Goal: Complete application form: Complete application form

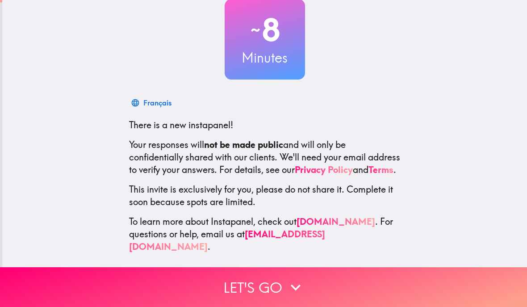
scroll to position [58, 0]
click at [259, 282] on button "Let's go" at bounding box center [263, 287] width 527 height 40
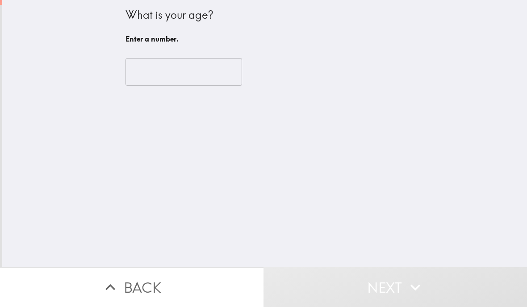
click at [139, 75] on input "number" at bounding box center [183, 72] width 116 height 28
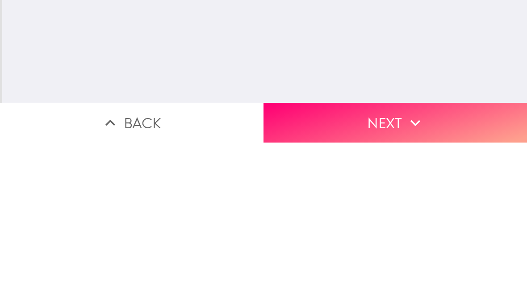
type input "64"
click at [323, 267] on button "Next" at bounding box center [394, 287] width 263 height 40
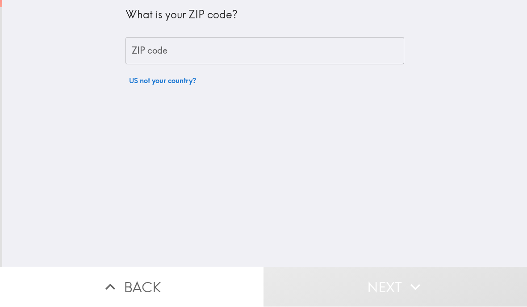
click at [184, 53] on input "ZIP code" at bounding box center [264, 51] width 279 height 28
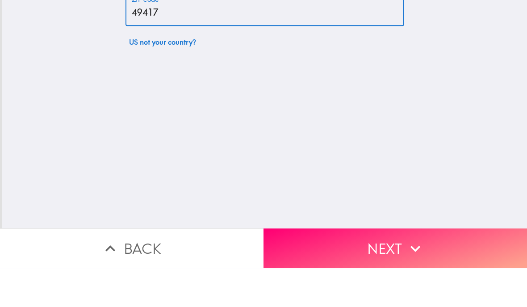
type input "49417"
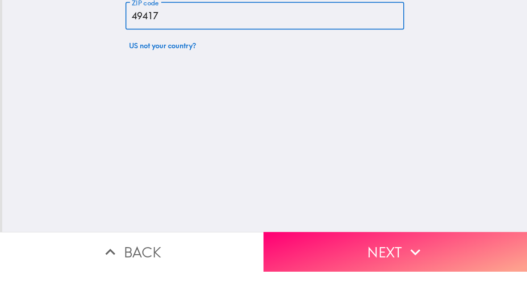
click at [322, 267] on button "Next" at bounding box center [394, 287] width 263 height 40
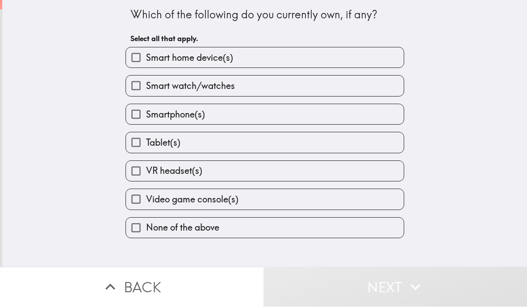
click at [146, 118] on input "Smartphone(s)" at bounding box center [136, 114] width 20 height 20
checkbox input "true"
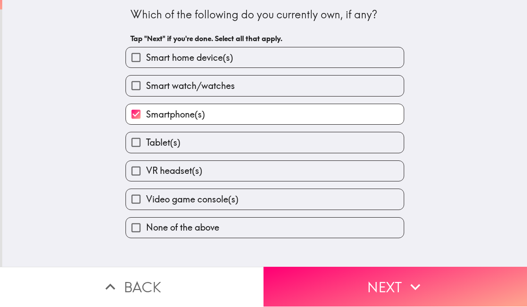
click at [153, 153] on label "Tablet(s)" at bounding box center [265, 143] width 278 height 20
click at [146, 153] on input "Tablet(s)" at bounding box center [136, 143] width 20 height 20
checkbox input "true"
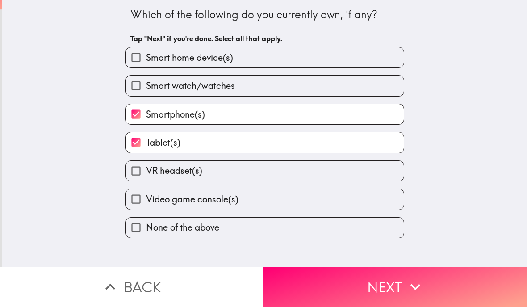
click at [423, 290] on icon "button" at bounding box center [415, 287] width 20 height 20
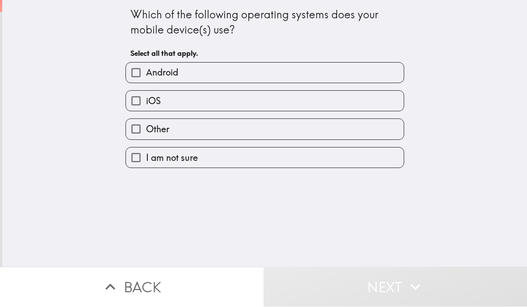
click at [395, 97] on label "iOS" at bounding box center [265, 101] width 278 height 20
click at [146, 97] on input "iOS" at bounding box center [136, 101] width 20 height 20
checkbox input "true"
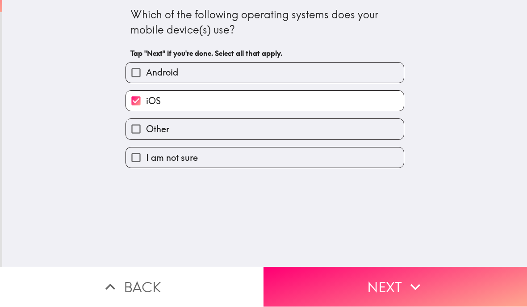
click at [411, 290] on icon "button" at bounding box center [415, 287] width 20 height 20
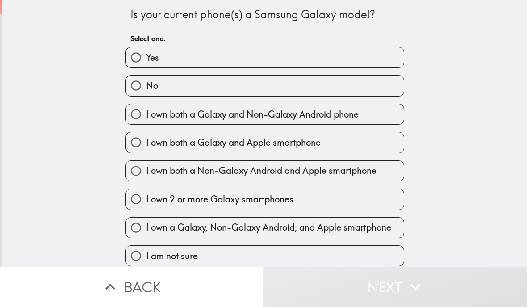
click at [395, 87] on label "No" at bounding box center [265, 86] width 278 height 20
click at [146, 87] on input "No" at bounding box center [136, 86] width 20 height 20
radio input "true"
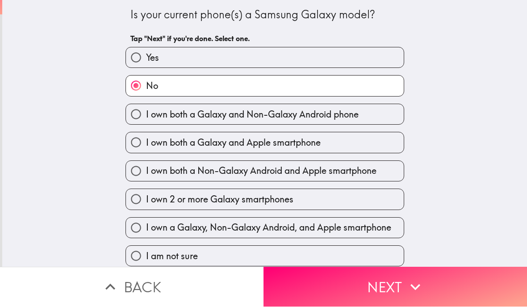
click at [407, 290] on icon "button" at bounding box center [415, 287] width 20 height 20
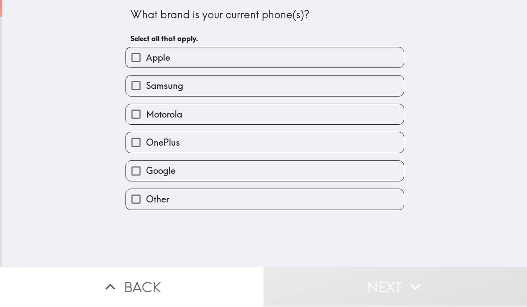
click at [396, 54] on label "Apple" at bounding box center [265, 58] width 278 height 20
click at [146, 54] on input "Apple" at bounding box center [136, 58] width 20 height 20
checkbox input "true"
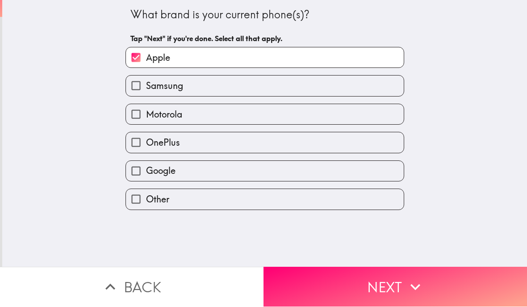
click at [422, 287] on icon "button" at bounding box center [415, 287] width 20 height 20
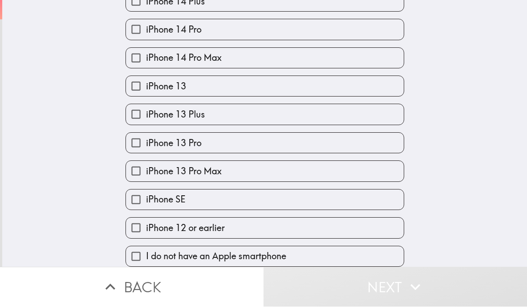
scroll to position [362, 0]
click at [385, 82] on label "iPhone 13" at bounding box center [265, 86] width 278 height 20
click at [146, 82] on input "iPhone 13" at bounding box center [136, 86] width 20 height 20
checkbox input "true"
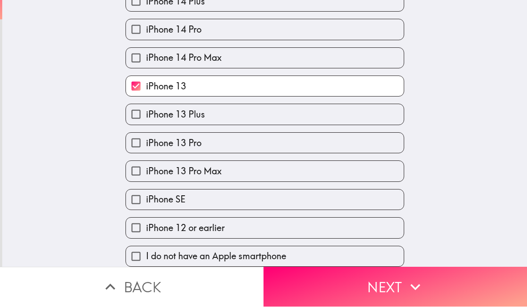
click at [427, 287] on button "Next" at bounding box center [394, 287] width 263 height 40
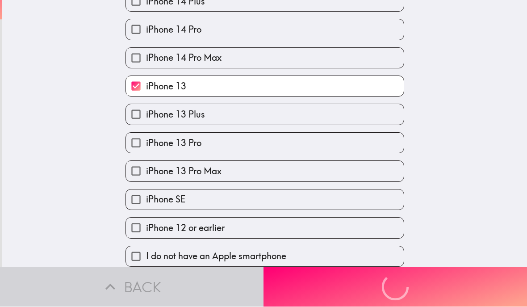
scroll to position [0, 0]
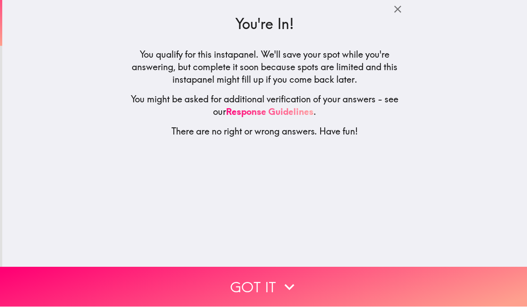
click at [408, 287] on button "Got it" at bounding box center [263, 287] width 527 height 40
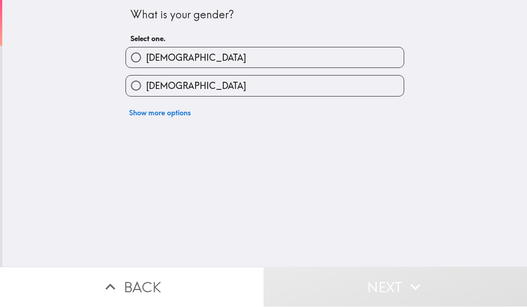
click at [389, 87] on label "[DEMOGRAPHIC_DATA]" at bounding box center [265, 86] width 278 height 20
click at [146, 87] on input "[DEMOGRAPHIC_DATA]" at bounding box center [136, 86] width 20 height 20
radio input "true"
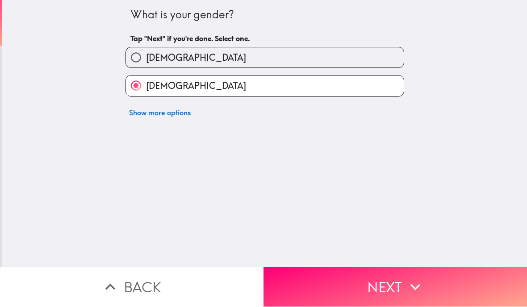
click at [402, 287] on button "Next" at bounding box center [394, 287] width 263 height 40
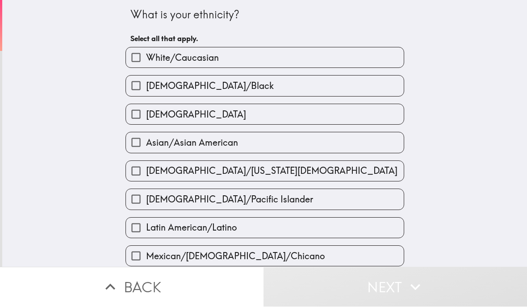
click at [388, 58] on label "White/Caucasian" at bounding box center [265, 58] width 278 height 20
click at [146, 58] on input "White/Caucasian" at bounding box center [136, 58] width 20 height 20
checkbox input "true"
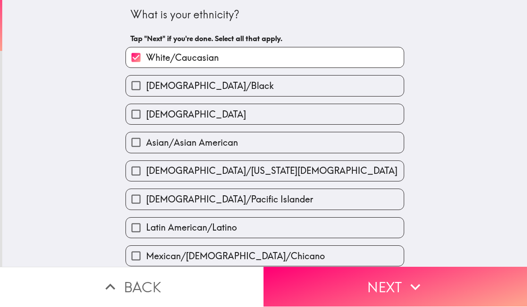
click at [396, 290] on button "Next" at bounding box center [394, 287] width 263 height 40
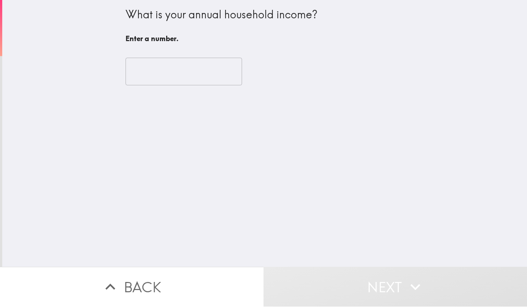
click at [141, 70] on input "number" at bounding box center [183, 72] width 116 height 28
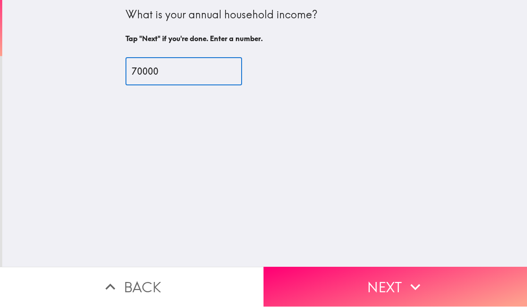
type input "70000"
click at [459, 281] on button "Next" at bounding box center [394, 287] width 263 height 40
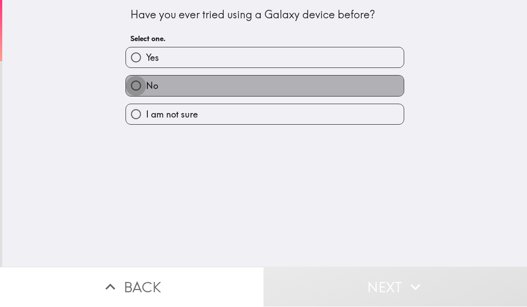
click at [137, 83] on input "No" at bounding box center [136, 86] width 20 height 20
radio input "true"
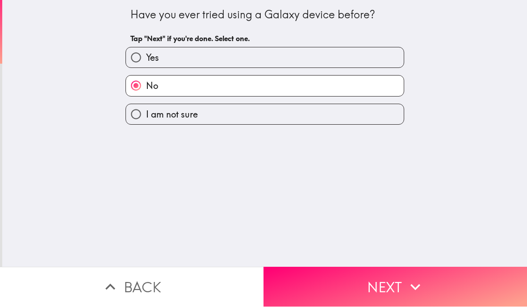
click at [457, 290] on button "Next" at bounding box center [394, 287] width 263 height 40
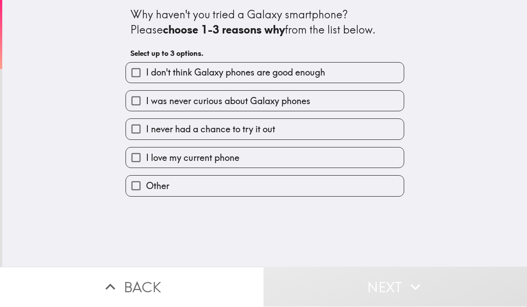
click at [136, 165] on input "I love my current phone" at bounding box center [136, 158] width 20 height 20
checkbox input "true"
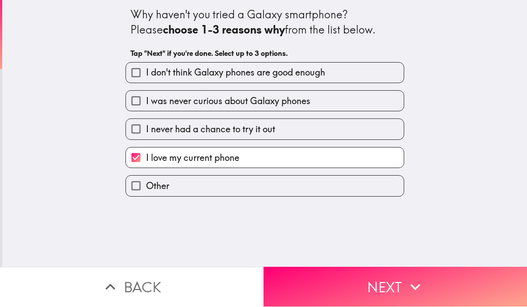
click at [455, 293] on button "Next" at bounding box center [394, 287] width 263 height 40
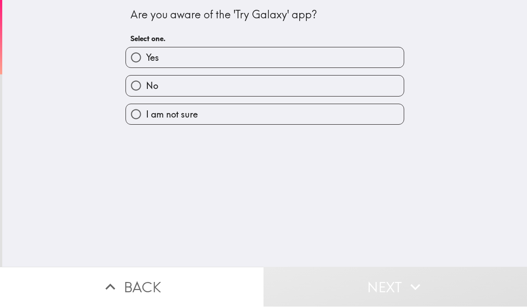
click at [132, 85] on input "No" at bounding box center [136, 86] width 20 height 20
radio input "true"
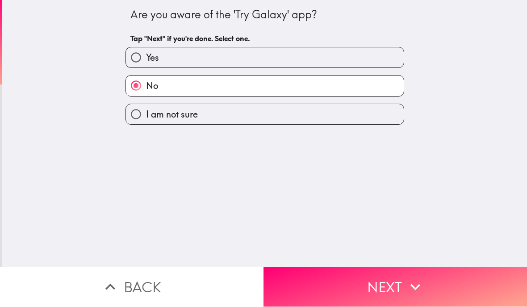
click at [461, 285] on button "Next" at bounding box center [394, 287] width 263 height 40
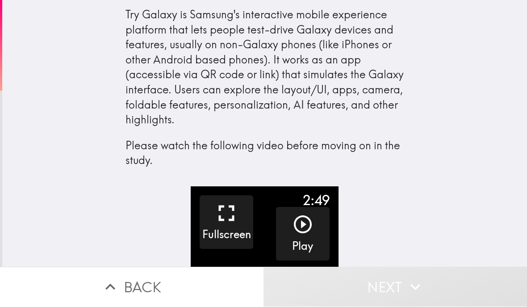
click at [459, 283] on button "Next" at bounding box center [394, 287] width 263 height 40
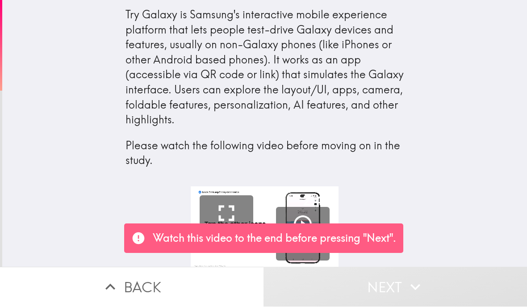
click at [229, 195] on button "Fullscreen" at bounding box center [227, 222] width 54 height 54
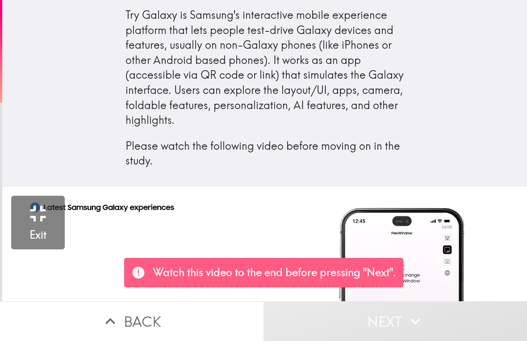
click at [57, 187] on video "button" at bounding box center [265, 335] width 527 height 296
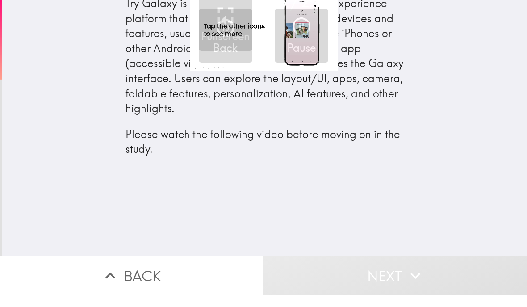
scroll to position [0, 0]
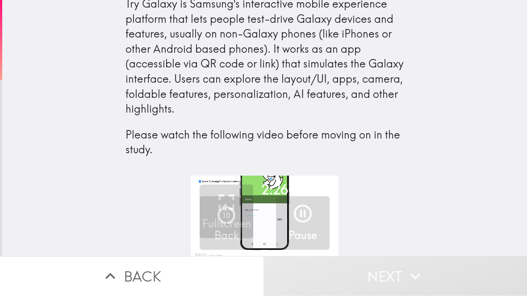
click at [264, 217] on video "button" at bounding box center [265, 228] width 148 height 83
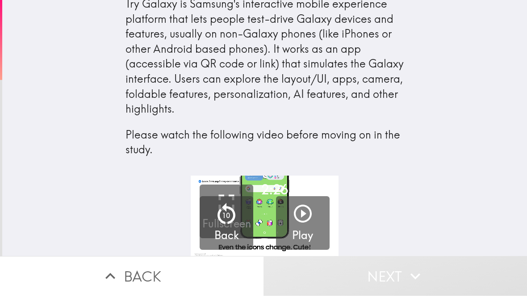
click at [302, 216] on icon "button" at bounding box center [303, 225] width 18 height 18
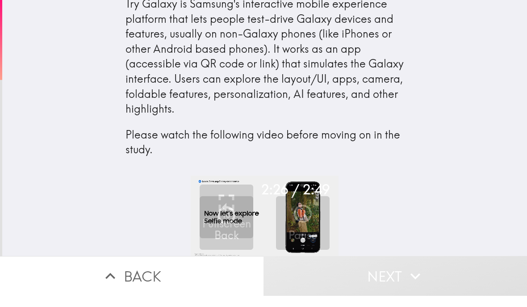
click at [244, 223] on button "10 Back" at bounding box center [227, 234] width 54 height 54
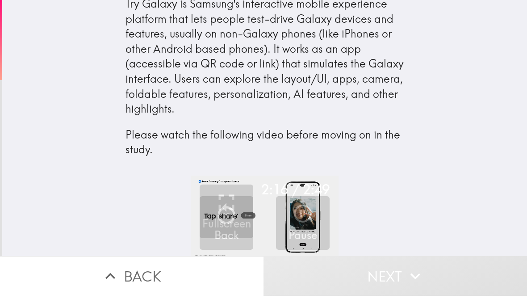
click at [276, 229] on button "Pause" at bounding box center [303, 234] width 54 height 54
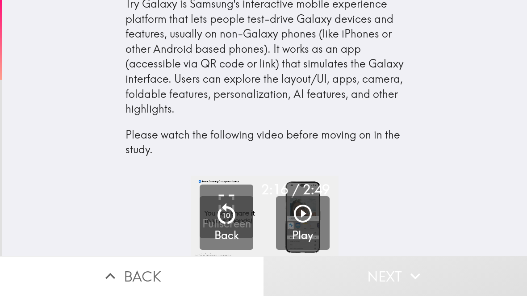
click at [305, 217] on icon "button" at bounding box center [302, 224] width 21 height 21
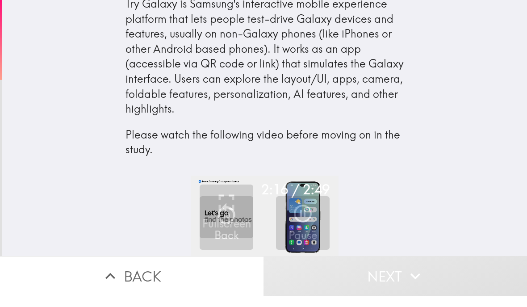
scroll to position [0, 0]
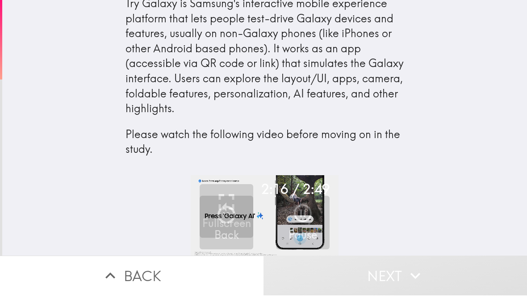
click at [64, 187] on div "2:16 / 2:49 Fullscreen 10 Back Pause" at bounding box center [264, 227] width 524 height 80
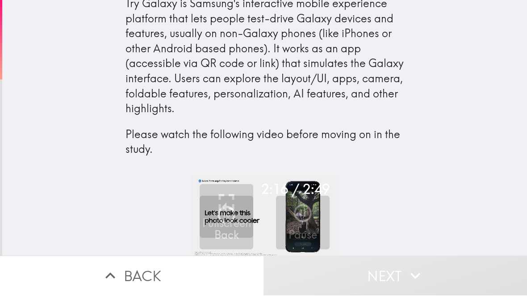
scroll to position [0, 0]
click at [262, 219] on video "button" at bounding box center [265, 228] width 148 height 83
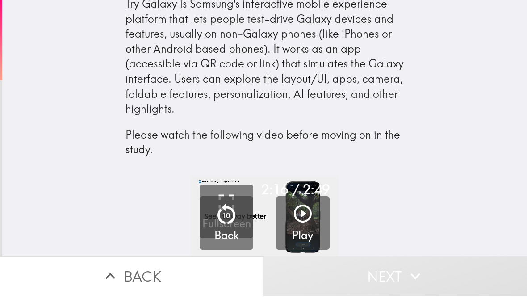
click at [433, 275] on button "Next" at bounding box center [394, 287] width 263 height 40
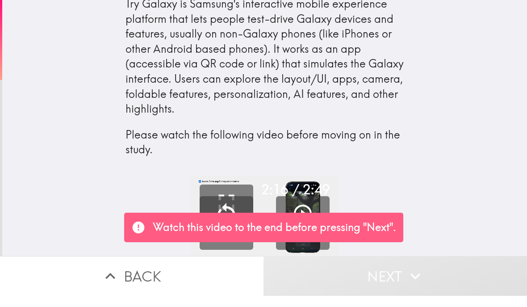
click at [467, 154] on div "Try Galaxy is Samsung's interactive mobile experience platform that lets people…" at bounding box center [264, 93] width 524 height 187
click at [400, 158] on h4 "Try Galaxy is Samsung's interactive mobile experience platform that lets people…" at bounding box center [264, 93] width 279 height 172
click at [306, 214] on icon "button" at bounding box center [302, 224] width 21 height 21
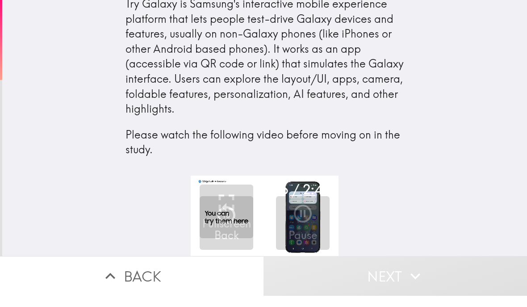
click at [238, 239] on h5 "Back" at bounding box center [226, 246] width 25 height 15
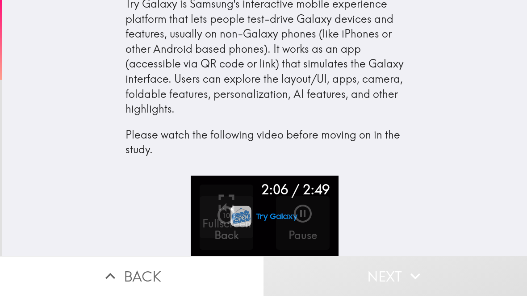
click at [226, 221] on p "10" at bounding box center [226, 226] width 8 height 10
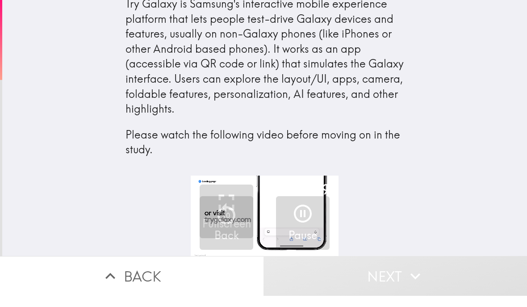
click at [284, 225] on button "Pause" at bounding box center [303, 234] width 54 height 54
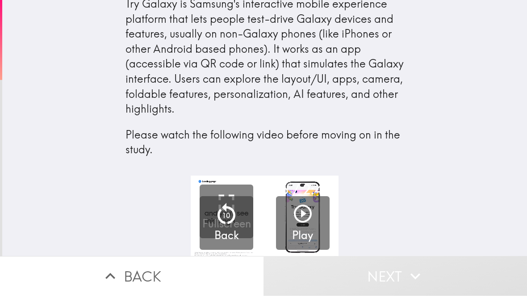
click at [303, 216] on icon "button" at bounding box center [303, 225] width 18 height 18
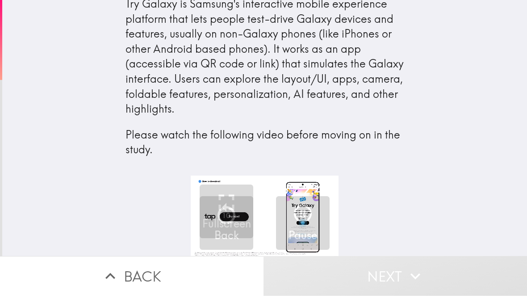
click at [303, 216] on icon "button" at bounding box center [303, 225] width 18 height 18
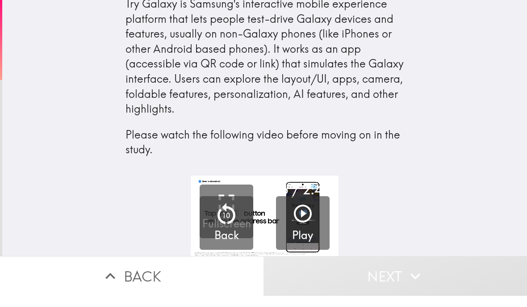
click at [306, 219] on icon "button" at bounding box center [303, 225] width 18 height 18
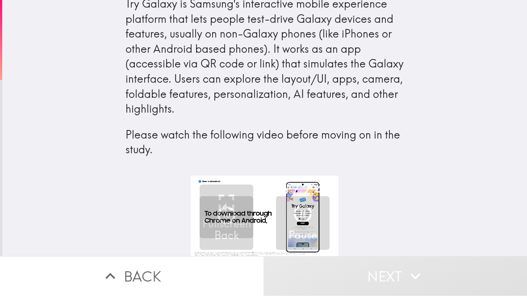
click at [303, 214] on icon "button" at bounding box center [302, 224] width 21 height 21
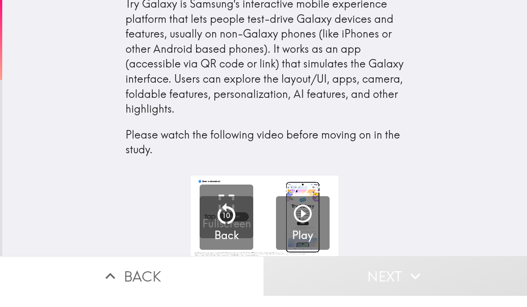
scroll to position [0, 0]
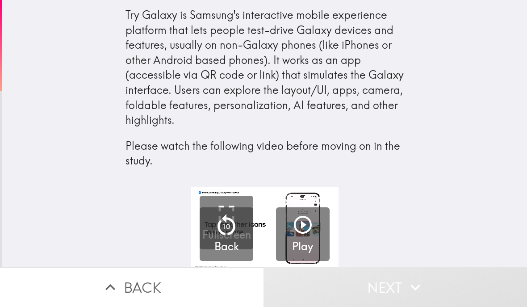
click at [305, 223] on icon "button" at bounding box center [302, 224] width 21 height 21
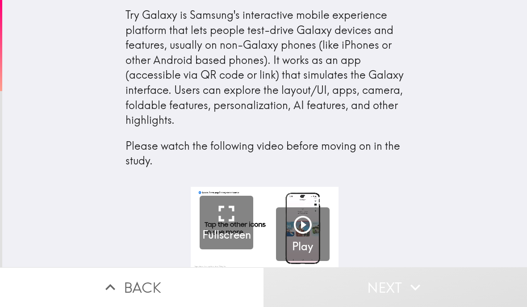
click at [302, 221] on icon "button" at bounding box center [303, 225] width 18 height 18
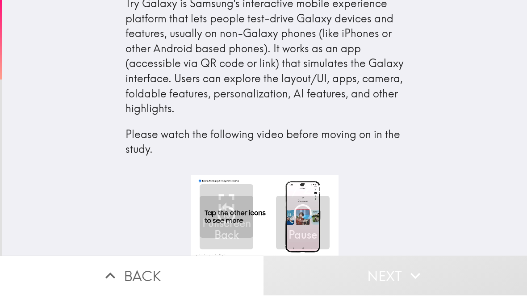
scroll to position [0, 0]
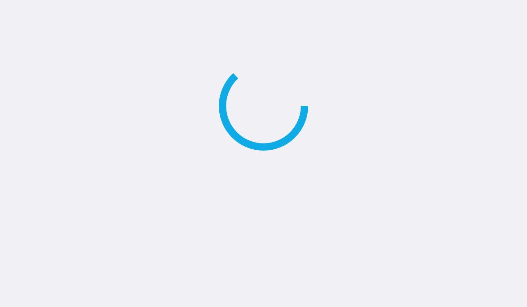
scroll to position [12, 0]
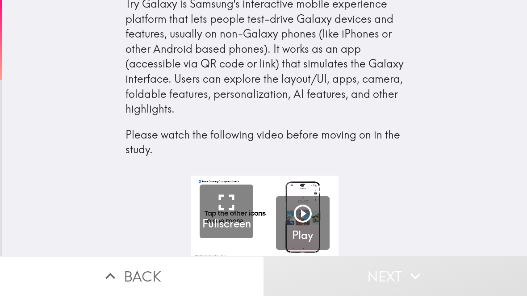
click at [305, 214] on icon "button" at bounding box center [302, 224] width 21 height 21
